Goal: Information Seeking & Learning: Check status

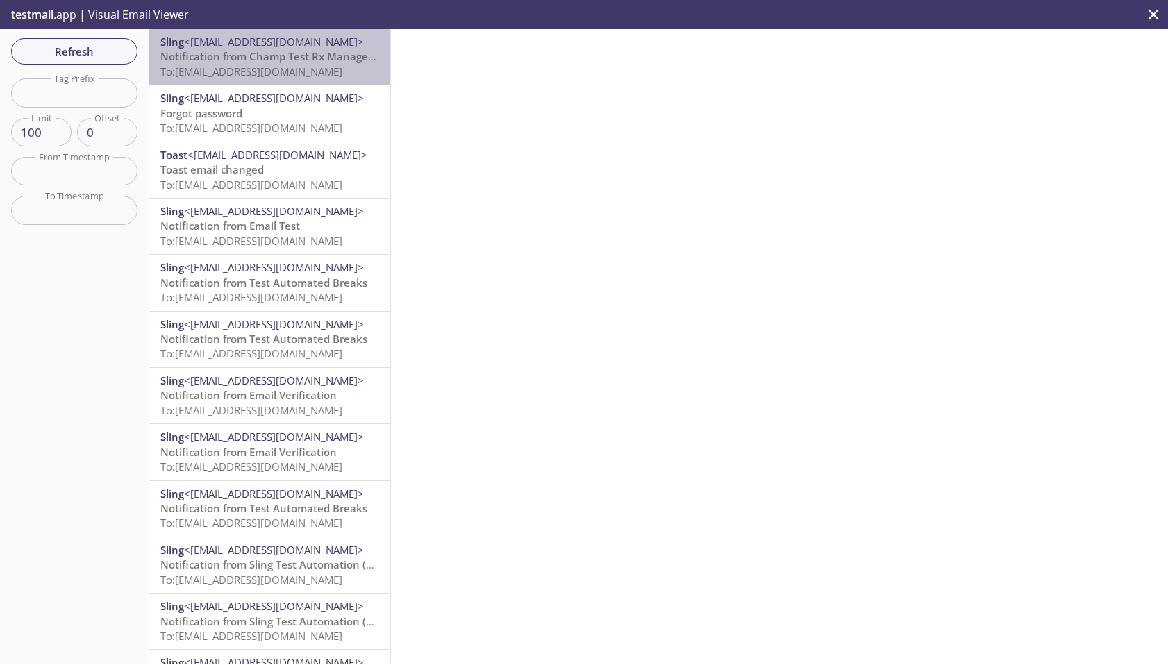
click at [257, 72] on span "To: [EMAIL_ADDRESS][DOMAIN_NAME]" at bounding box center [251, 72] width 182 height 14
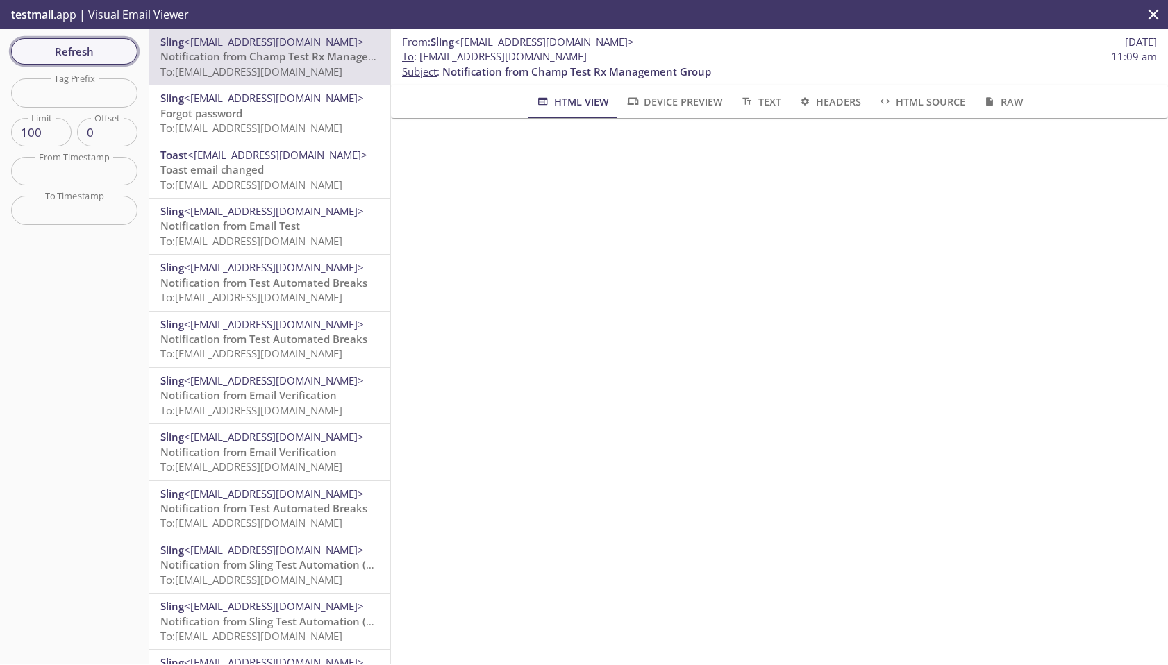
click at [91, 53] on span "Refresh" at bounding box center [74, 51] width 104 height 18
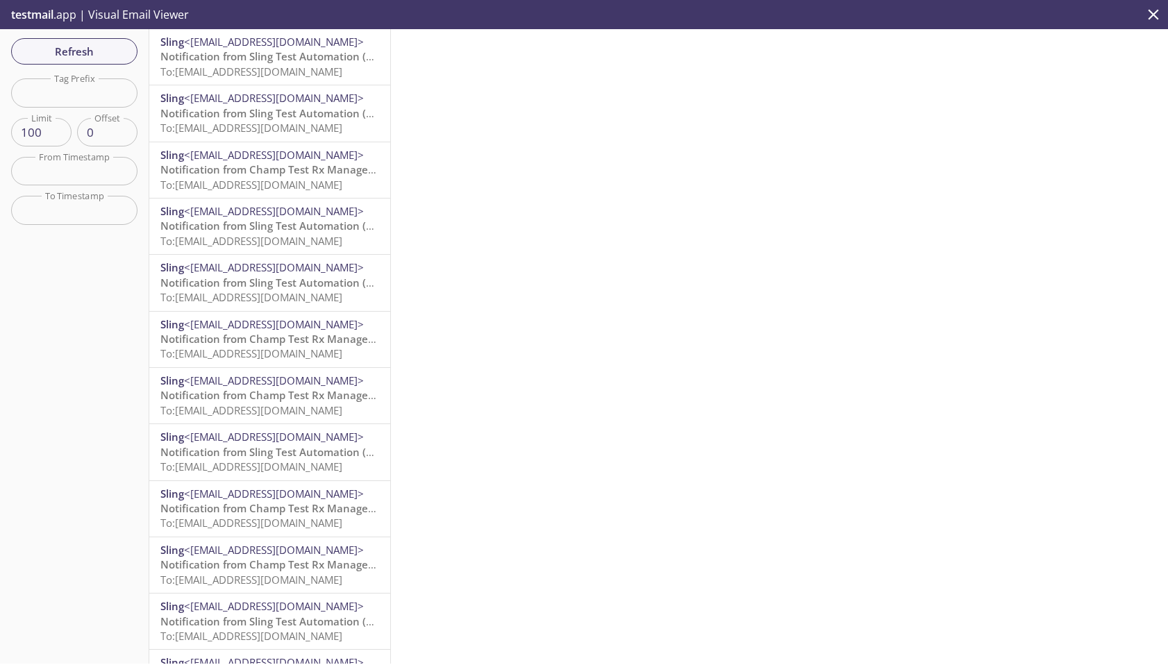
click at [310, 186] on span "To: [EMAIL_ADDRESS][DOMAIN_NAME]" at bounding box center [251, 185] width 182 height 14
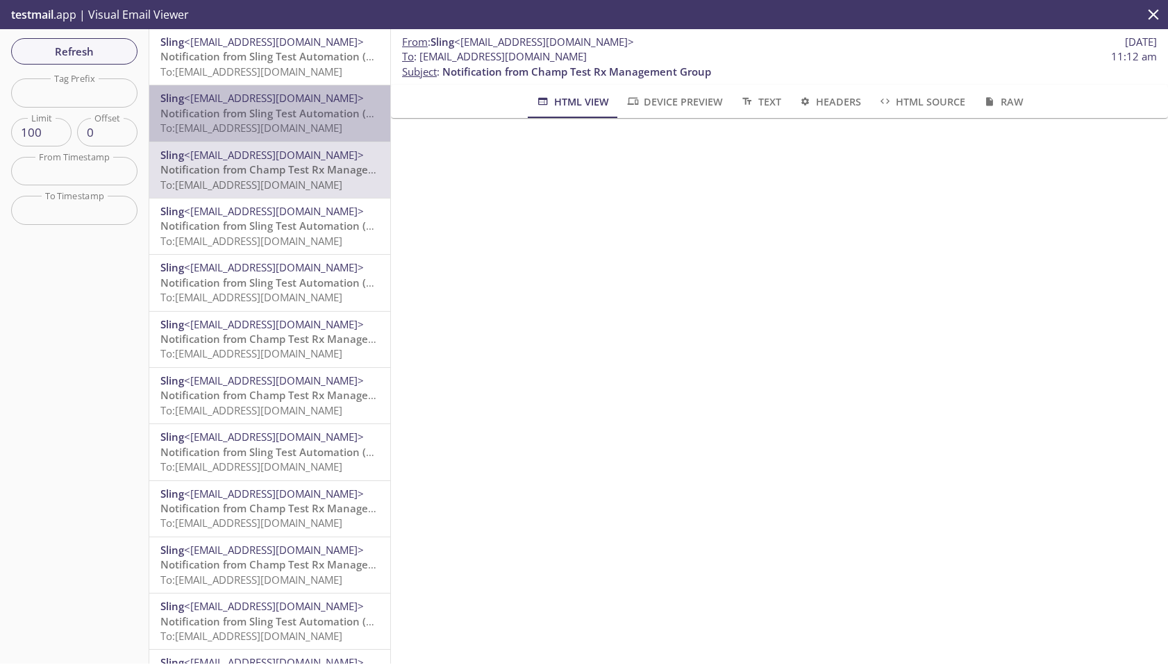
click at [317, 132] on span "To: [EMAIL_ADDRESS][DOMAIN_NAME]" at bounding box center [251, 128] width 182 height 14
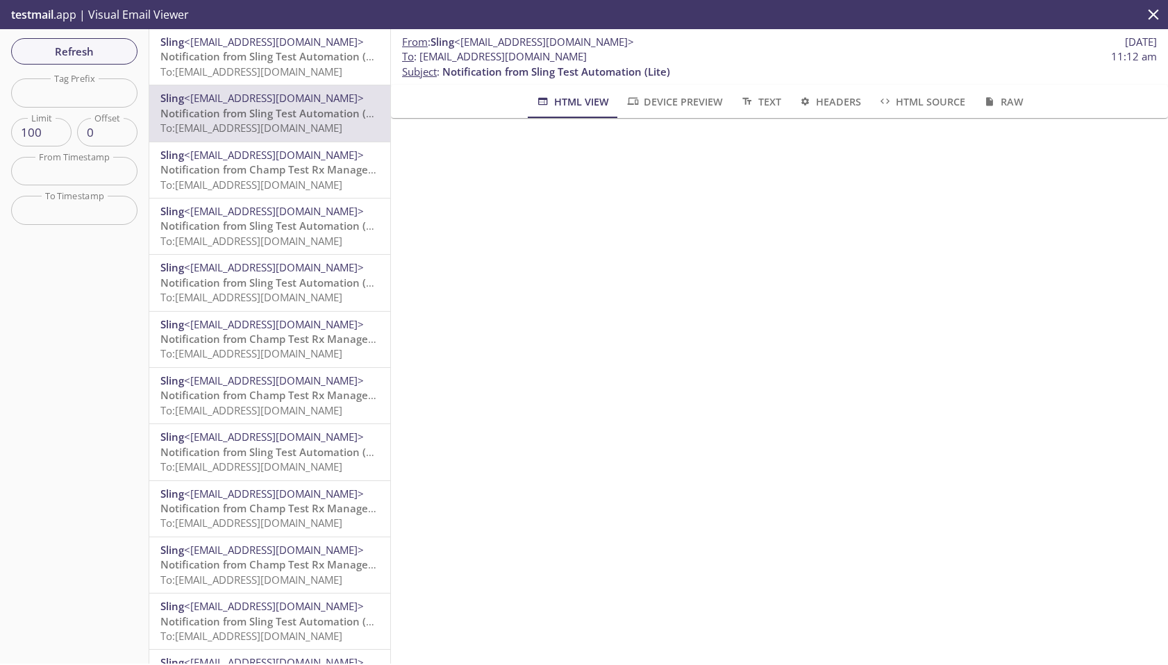
click at [322, 76] on span "To: [EMAIL_ADDRESS][DOMAIN_NAME]" at bounding box center [251, 72] width 182 height 14
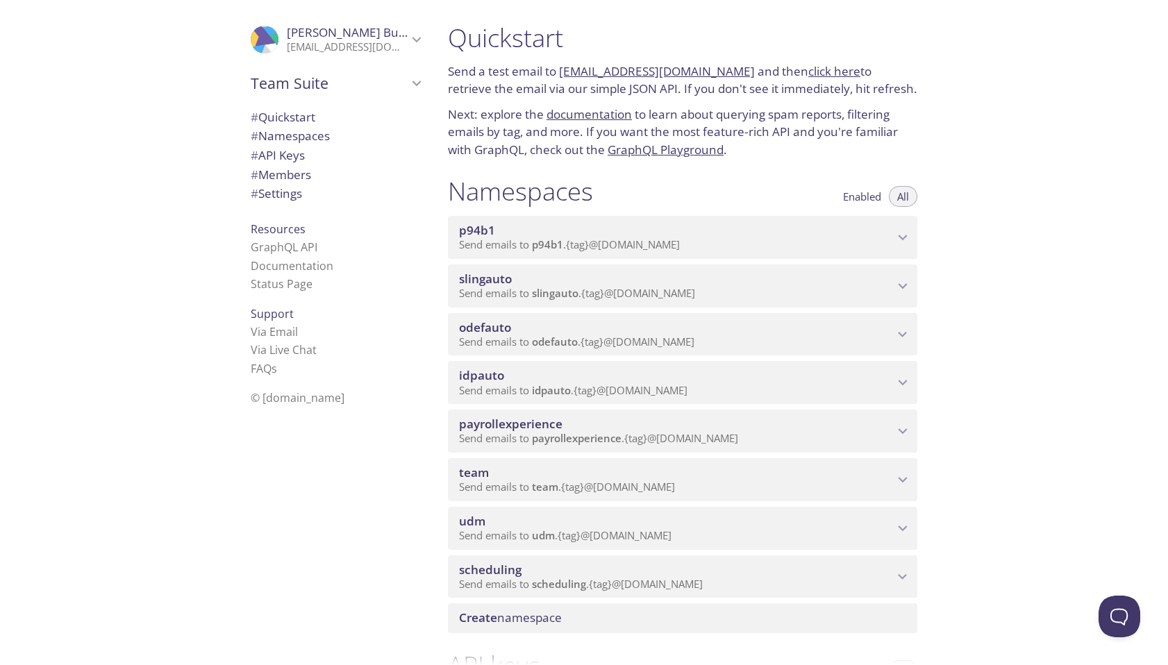
click at [585, 563] on span "scheduling" at bounding box center [676, 569] width 435 height 15
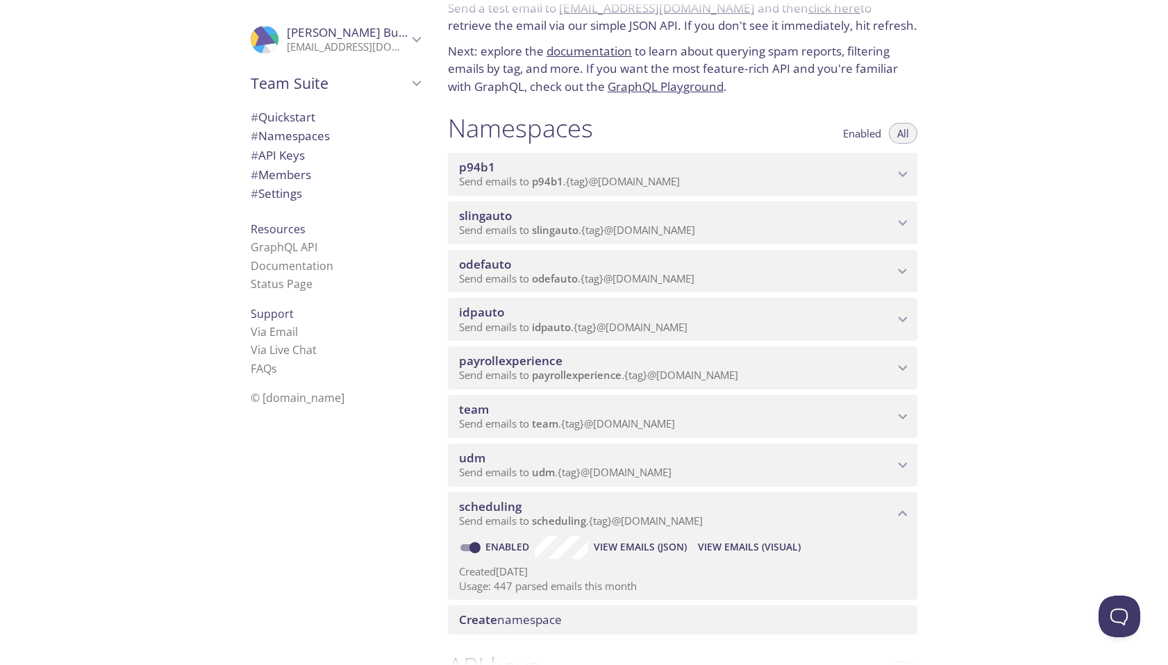
scroll to position [80, 0]
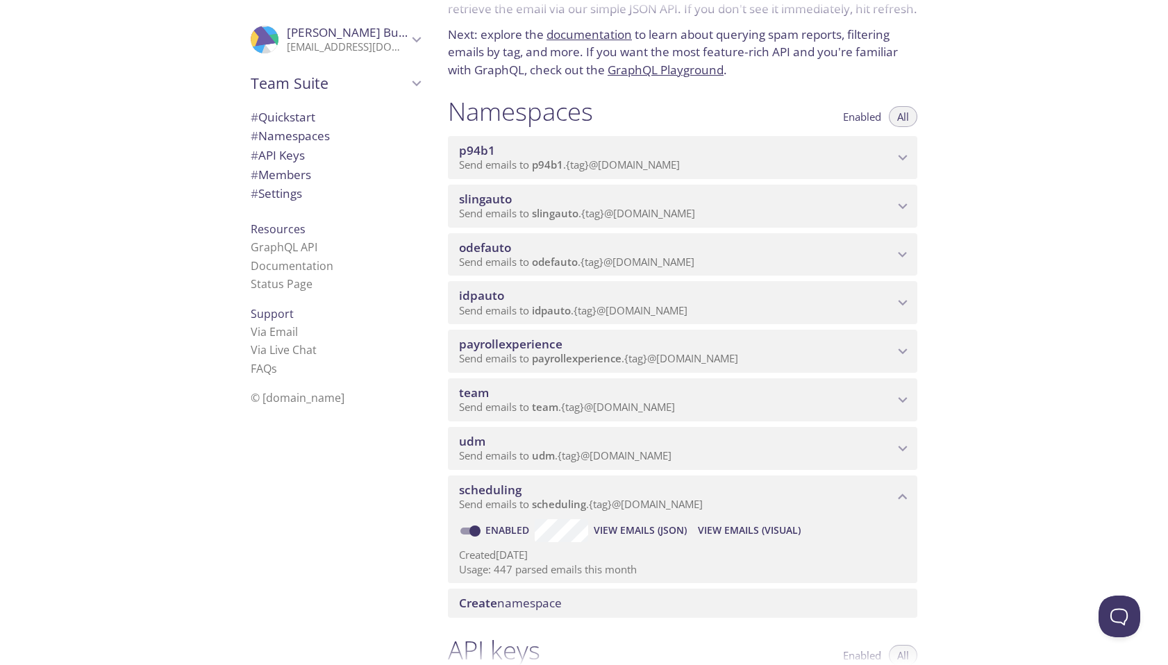
click at [751, 534] on span "View Emails (Visual)" at bounding box center [749, 530] width 103 height 17
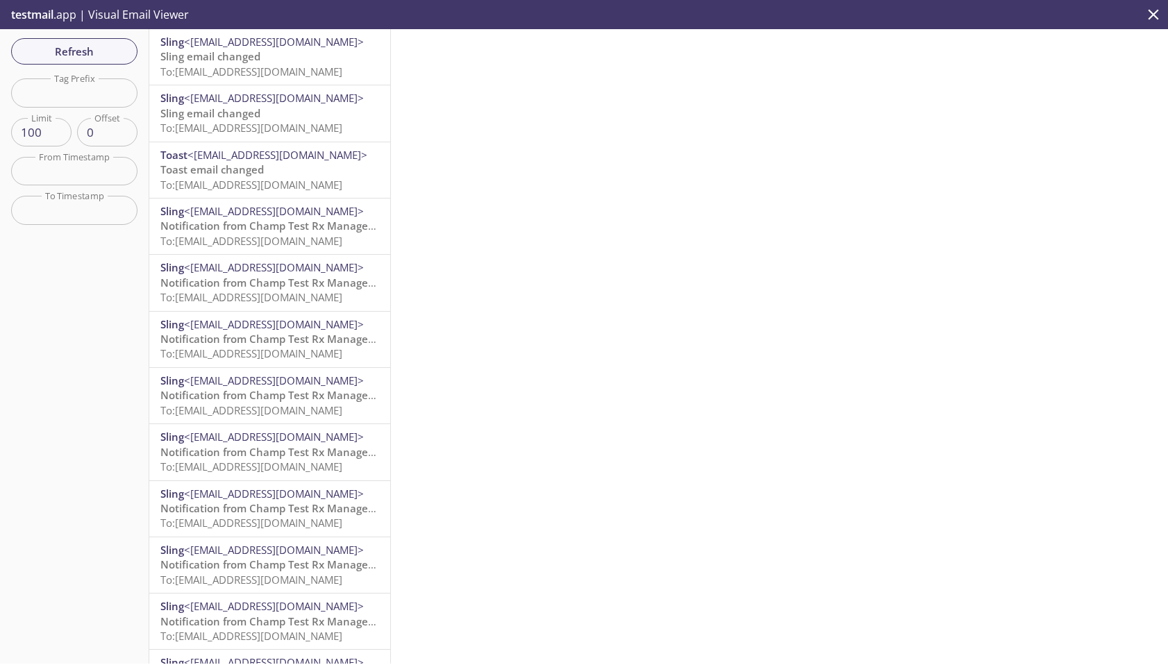
click at [297, 67] on span "To: scheduling.pro2@inbox.testmail.app" at bounding box center [251, 72] width 182 height 14
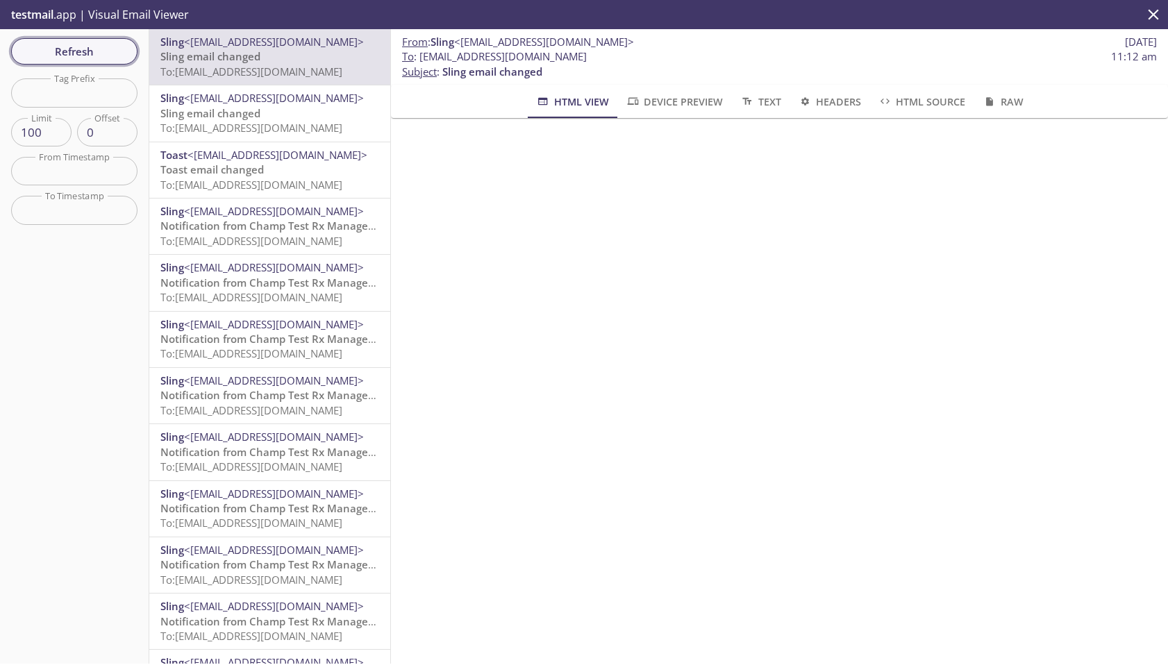
click at [99, 53] on span "Refresh" at bounding box center [74, 51] width 104 height 18
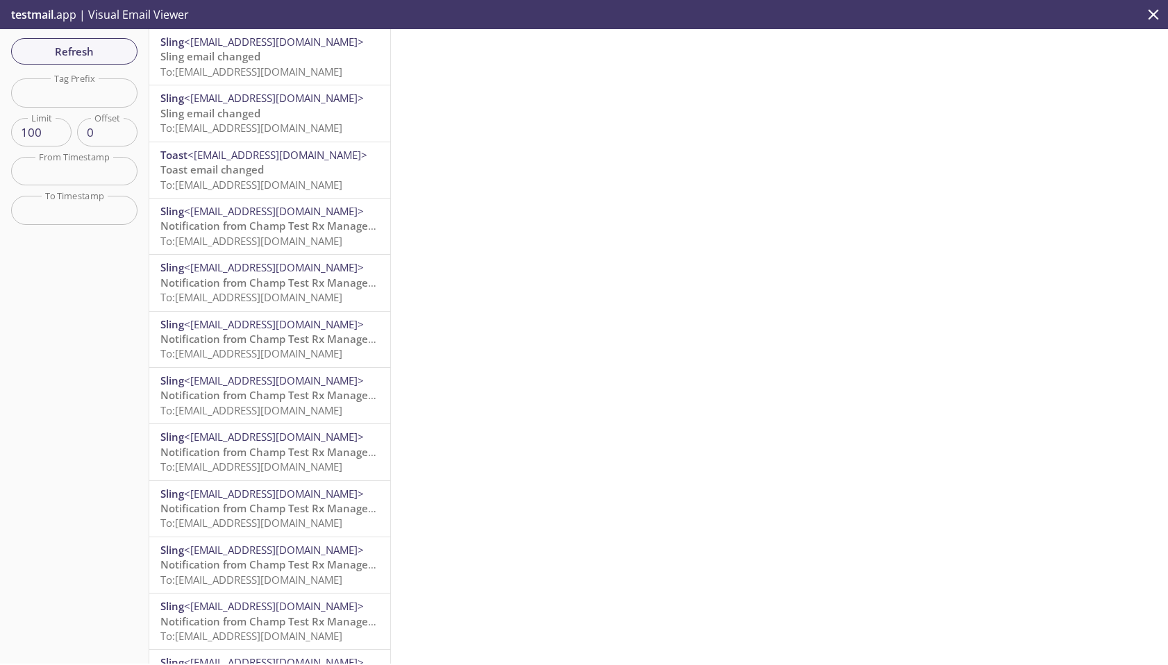
click at [320, 56] on p "Sling email changed To: scheduling.pro2@inbox.testmail.app" at bounding box center [269, 64] width 219 height 30
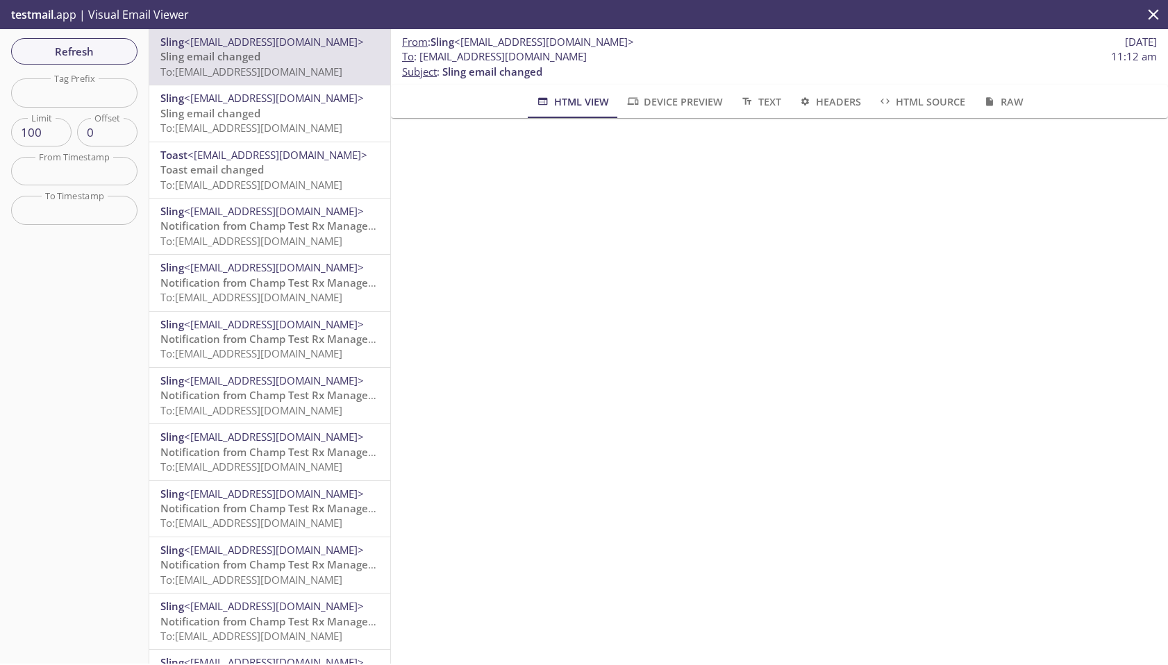
click at [291, 124] on span "To: scheduling.pro1@inbox.testmail.app" at bounding box center [251, 128] width 182 height 14
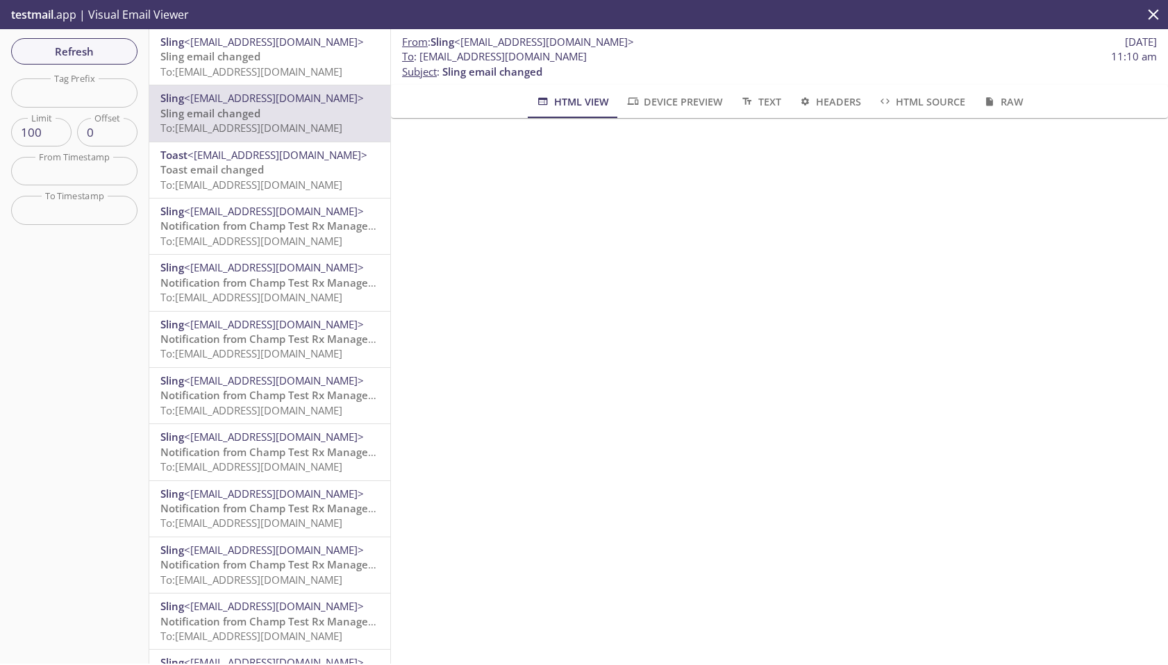
drag, startPoint x: 608, startPoint y: 60, endPoint x: 421, endPoint y: 57, distance: 186.8
click at [421, 57] on span "To : scheduling.pro1@inbox.testmail.app 11:10 am" at bounding box center [779, 56] width 755 height 15
copy span "scheduling.pro1@inbox.testmail.app"
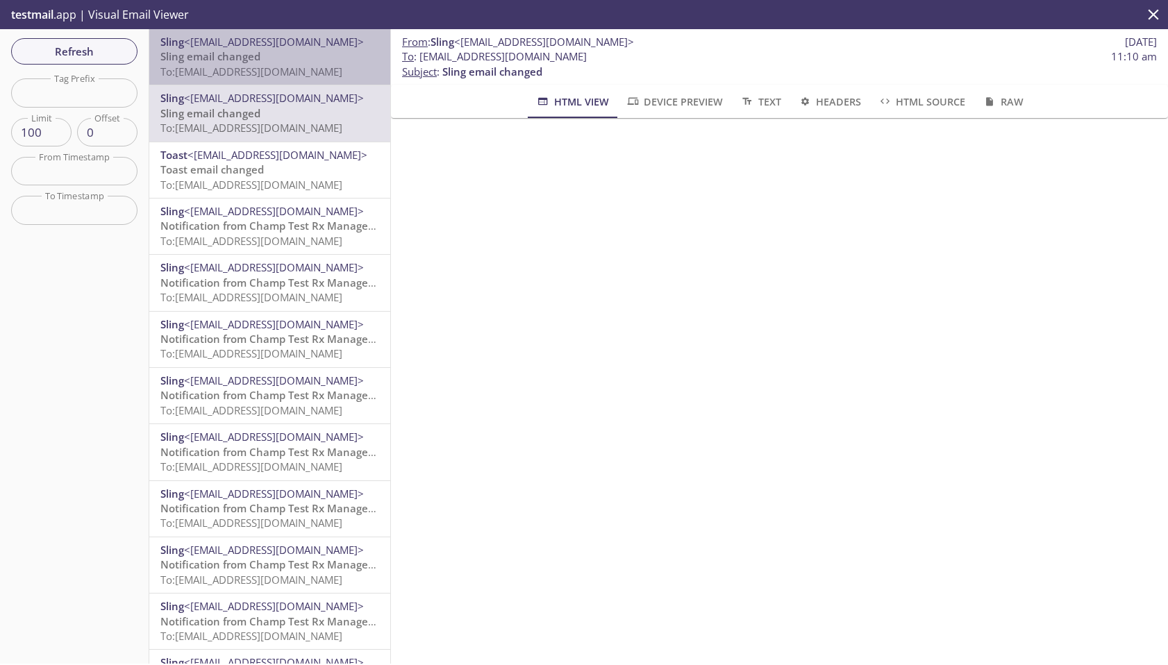
click at [299, 71] on span "To: scheduling.pro2@inbox.testmail.app" at bounding box center [251, 72] width 182 height 14
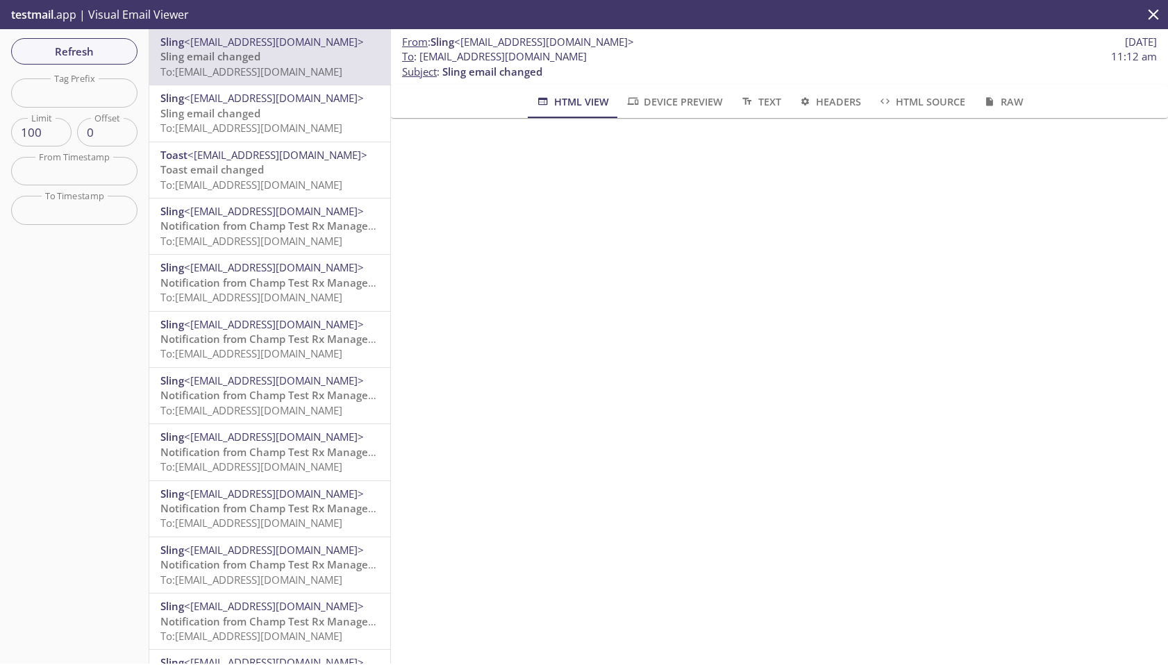
click at [292, 170] on p "Toast email changed To: scheduling.pro1@inbox.testmail.app" at bounding box center [269, 177] width 219 height 30
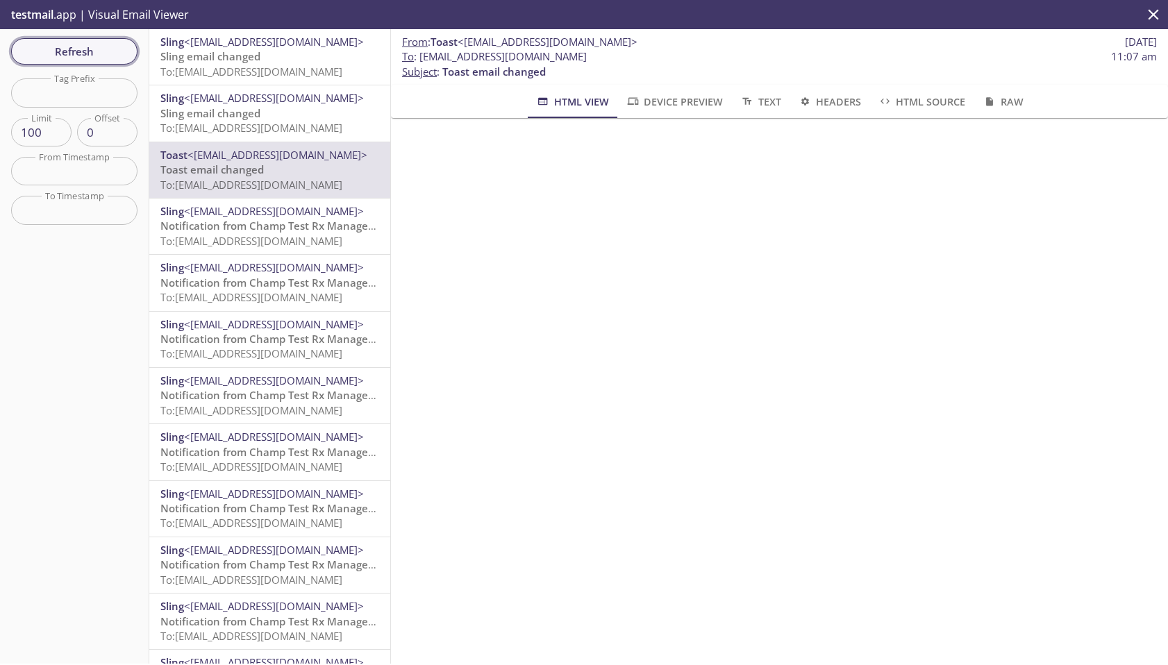
click at [67, 53] on span "Refresh" at bounding box center [74, 51] width 104 height 18
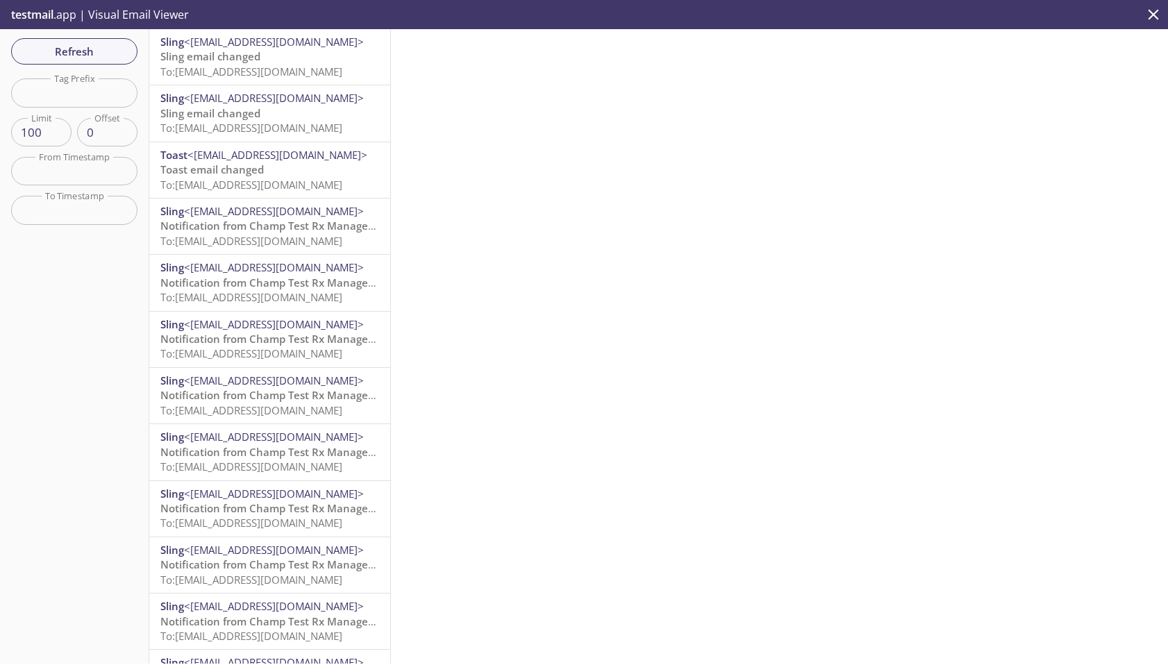
click at [201, 134] on span "To: scheduling.pro1@inbox.testmail.app" at bounding box center [251, 128] width 182 height 14
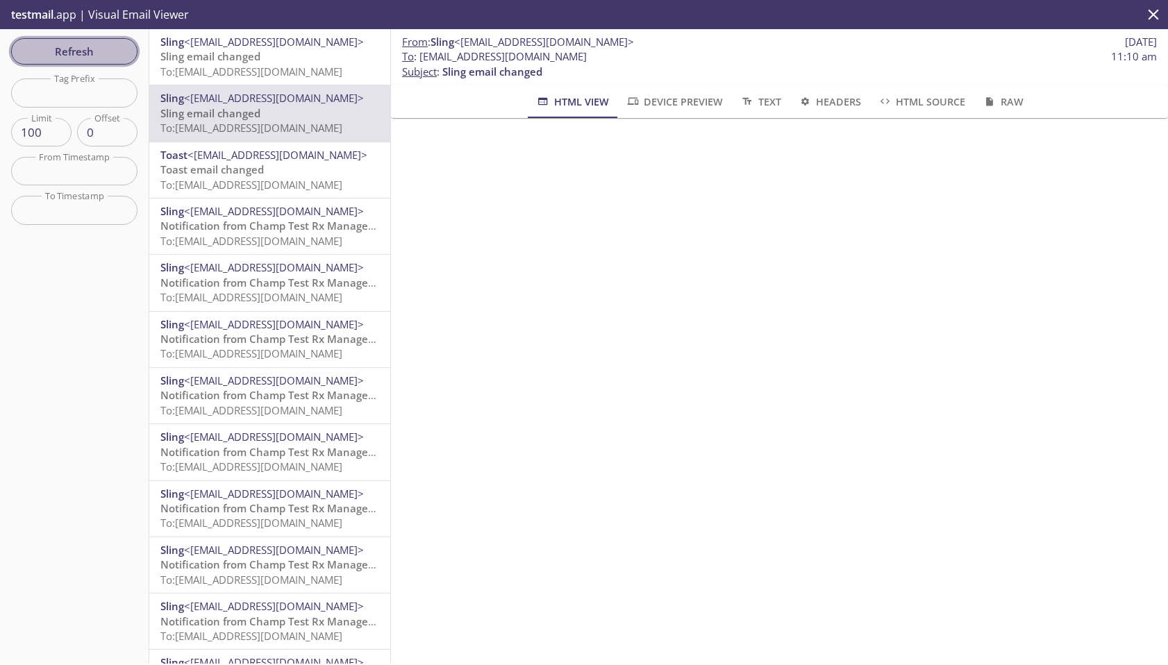
click at [51, 45] on span "Refresh" at bounding box center [74, 51] width 104 height 18
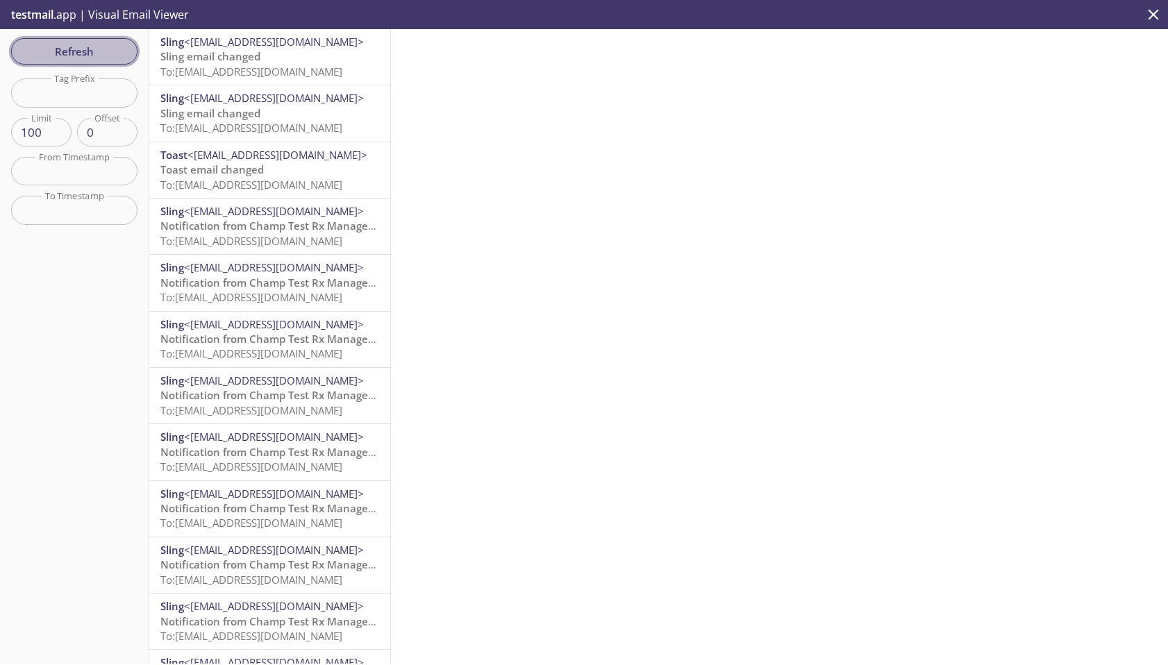
click at [51, 46] on span "Refresh" at bounding box center [74, 51] width 104 height 18
